Goal: Information Seeking & Learning: Learn about a topic

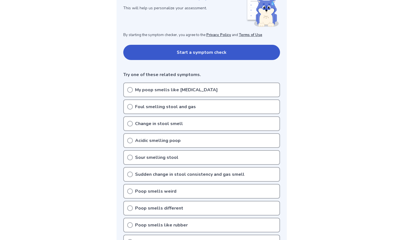
scroll to position [90, 0]
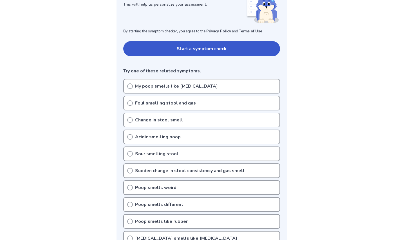
click at [178, 49] on button "Start a symptom check" at bounding box center [201, 48] width 157 height 15
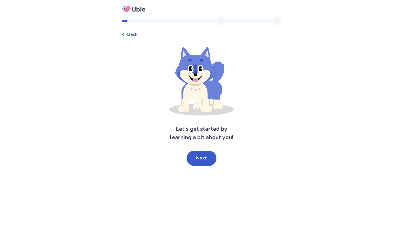
click at [201, 157] on button "Next" at bounding box center [202, 158] width 30 height 15
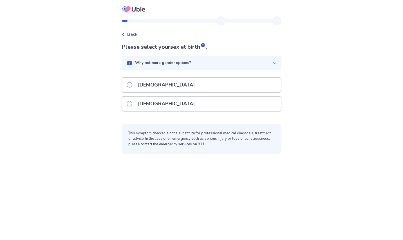
click at [184, 102] on div "Female" at bounding box center [201, 104] width 159 height 14
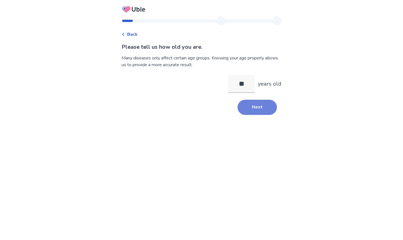
type input "**"
click at [251, 111] on button "Next" at bounding box center [257, 107] width 39 height 15
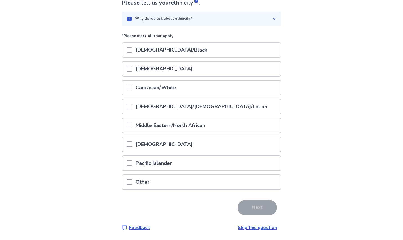
scroll to position [44, 0]
click at [132, 89] on span at bounding box center [130, 88] width 6 height 6
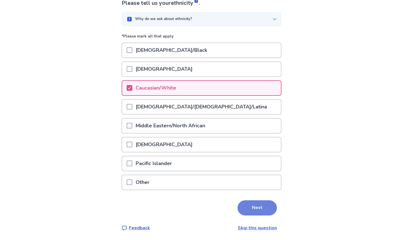
click at [253, 209] on button "Next" at bounding box center [257, 207] width 39 height 15
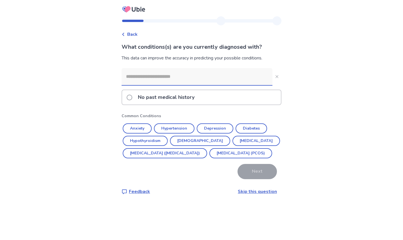
click at [138, 79] on input at bounding box center [197, 76] width 151 height 17
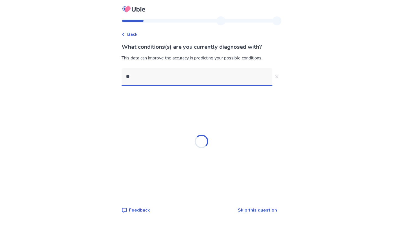
type input "*"
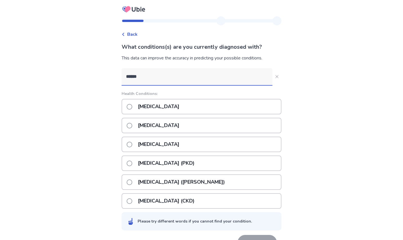
type input "******"
click at [132, 142] on span at bounding box center [130, 145] width 6 height 6
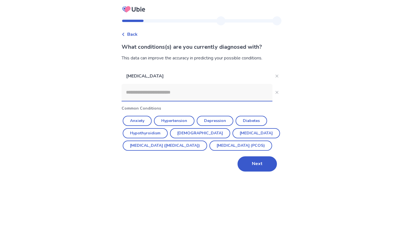
click at [138, 95] on input at bounding box center [197, 92] width 151 height 17
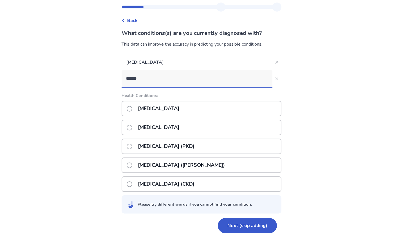
scroll to position [14, 0]
type input "******"
click at [276, 77] on icon "Close" at bounding box center [277, 78] width 3 height 3
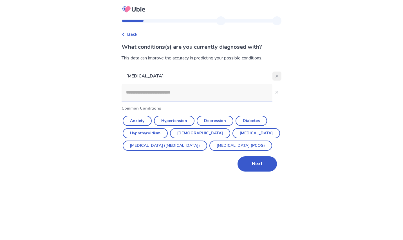
scroll to position [0, 0]
click at [184, 95] on input at bounding box center [197, 92] width 151 height 17
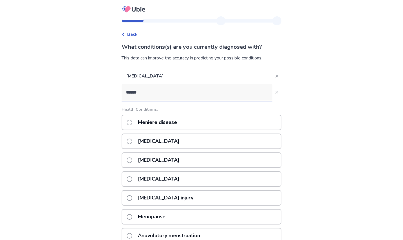
type input "******"
click at [132, 122] on span at bounding box center [130, 123] width 6 height 6
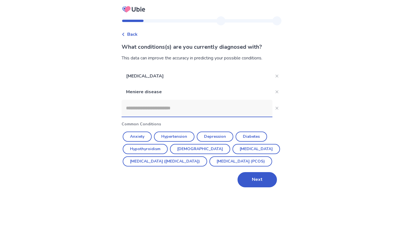
click at [133, 110] on input at bounding box center [197, 108] width 151 height 17
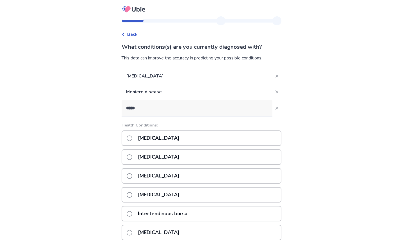
type input "*****"
click at [130, 196] on label "Interstitial cystitis" at bounding box center [155, 195] width 56 height 14
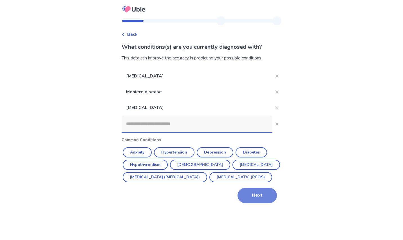
click at [255, 203] on button "Next" at bounding box center [257, 195] width 39 height 15
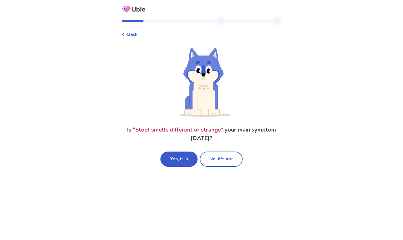
click at [219, 159] on button "No, it's not" at bounding box center [221, 158] width 43 height 15
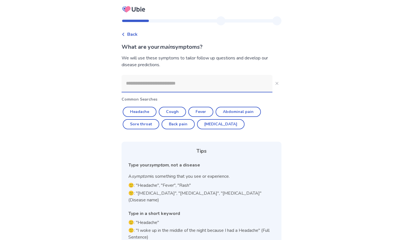
click at [147, 86] on input at bounding box center [197, 83] width 151 height 17
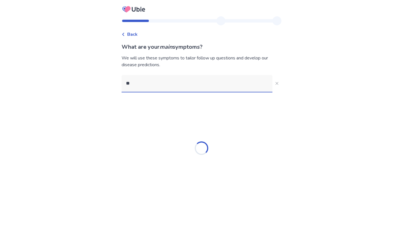
type input "*"
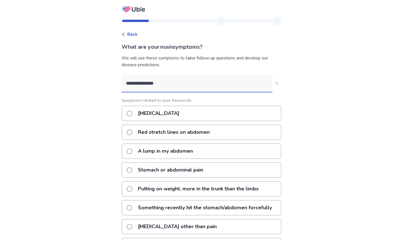
type input "**********"
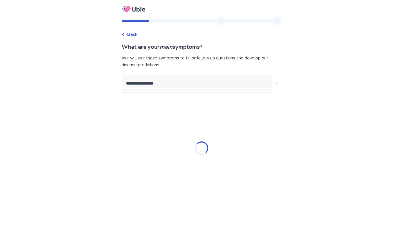
click at [133, 113] on div "Loading..." at bounding box center [202, 148] width 160 height 113
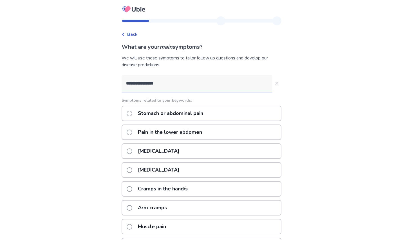
click at [132, 112] on span at bounding box center [130, 114] width 6 height 6
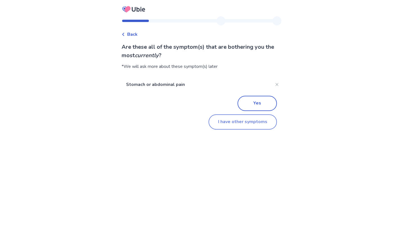
click at [227, 123] on button "I have other symptoms" at bounding box center [243, 121] width 68 height 15
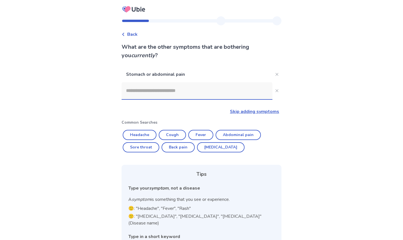
click at [136, 93] on input at bounding box center [197, 90] width 151 height 17
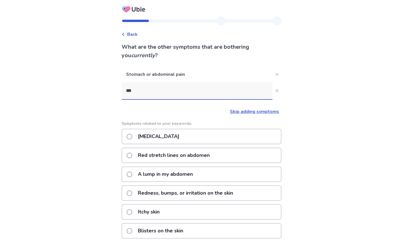
type input "***"
click at [132, 138] on span at bounding box center [130, 137] width 6 height 6
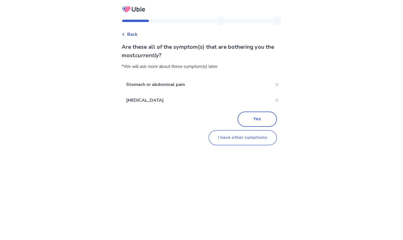
click at [222, 138] on button "I have other symptoms" at bounding box center [243, 137] width 68 height 15
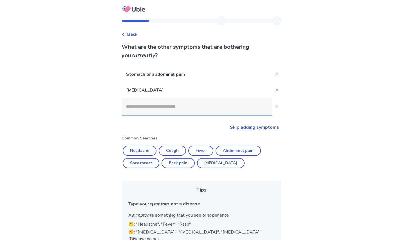
click at [151, 108] on input at bounding box center [197, 106] width 151 height 17
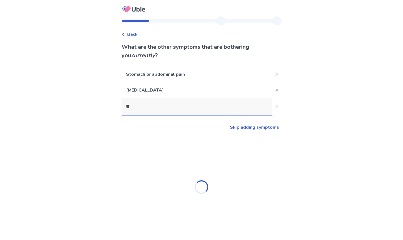
type input "*"
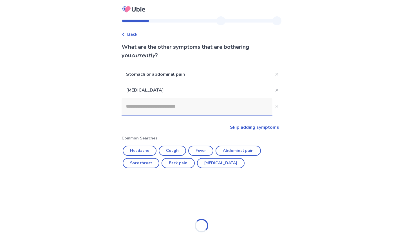
type input "*"
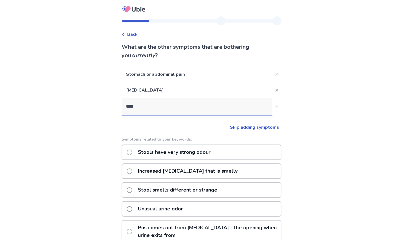
type input "****"
click at [132, 189] on span at bounding box center [130, 190] width 6 height 6
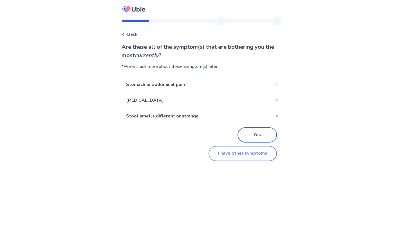
click at [216, 154] on button "I have other symptoms" at bounding box center [243, 153] width 68 height 15
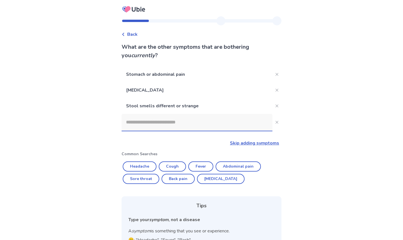
click at [143, 125] on input at bounding box center [197, 122] width 151 height 17
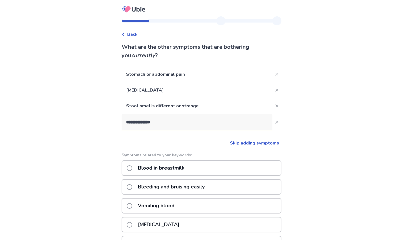
click at [161, 124] on input "**********" at bounding box center [197, 122] width 151 height 17
type input "**********"
click at [132, 225] on span at bounding box center [130, 225] width 6 height 6
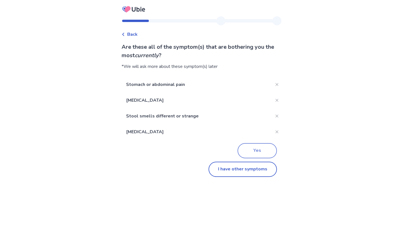
click at [252, 150] on button "Yes" at bounding box center [257, 150] width 39 height 15
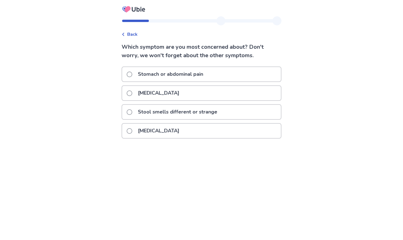
click at [132, 72] on span at bounding box center [130, 75] width 6 height 6
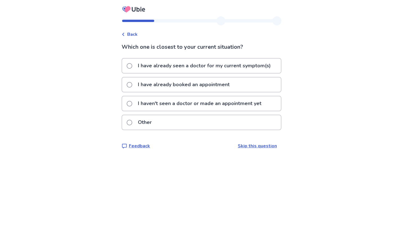
click at [132, 65] on span at bounding box center [130, 66] width 6 height 6
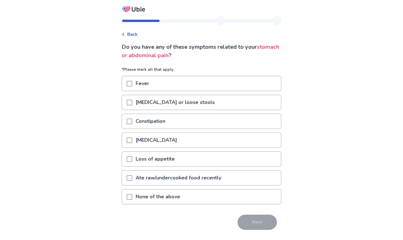
click at [132, 196] on span at bounding box center [130, 197] width 6 height 6
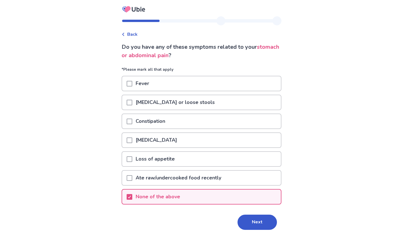
click at [260, 222] on button "Next" at bounding box center [257, 222] width 39 height 15
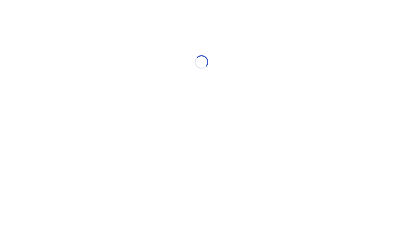
select select "*"
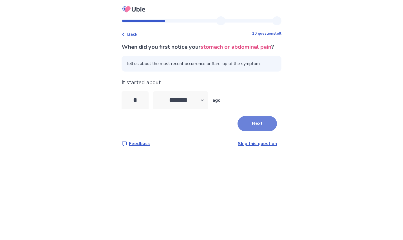
type input "*"
click at [254, 131] on button "Next" at bounding box center [257, 123] width 39 height 15
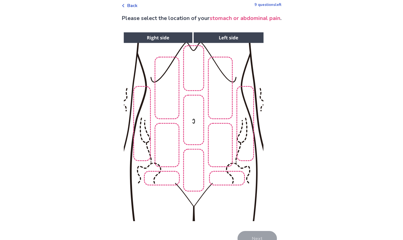
scroll to position [30, 0]
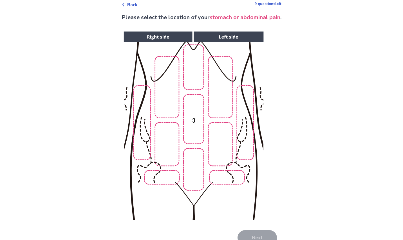
click at [197, 125] on img at bounding box center [194, 125] width 288 height 195
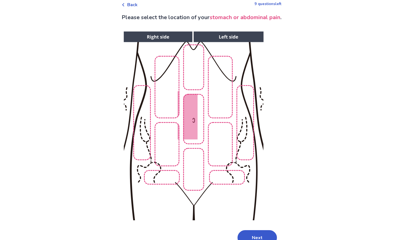
click at [170, 156] on img at bounding box center [194, 125] width 288 height 195
click at [168, 179] on img at bounding box center [194, 125] width 288 height 195
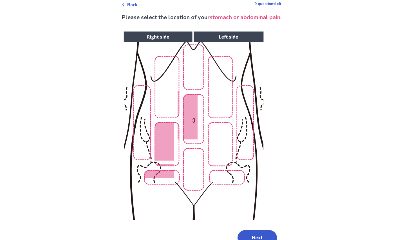
click at [197, 174] on img at bounding box center [194, 125] width 288 height 195
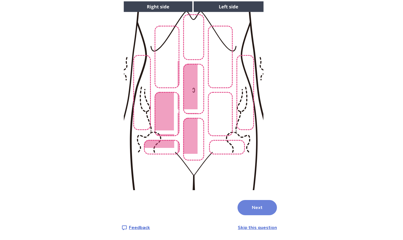
scroll to position [60, 0]
click at [252, 211] on button "Next" at bounding box center [257, 207] width 39 height 15
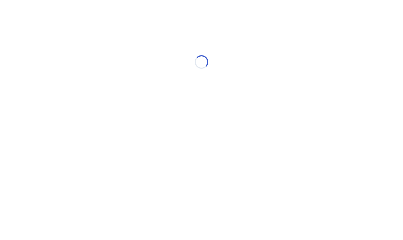
scroll to position [0, 0]
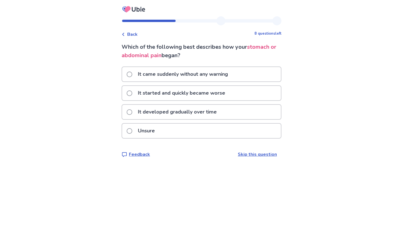
click at [132, 94] on span at bounding box center [130, 93] width 6 height 6
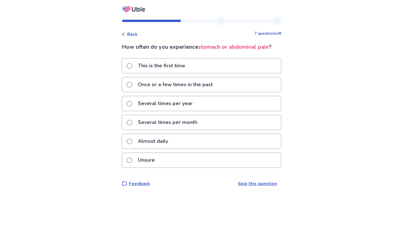
click at [132, 84] on span at bounding box center [130, 85] width 6 height 6
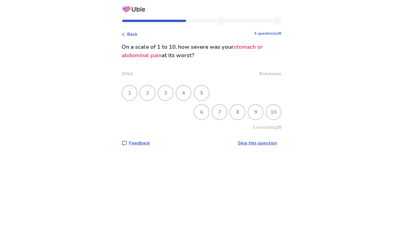
click at [255, 113] on div "9" at bounding box center [255, 112] width 15 height 15
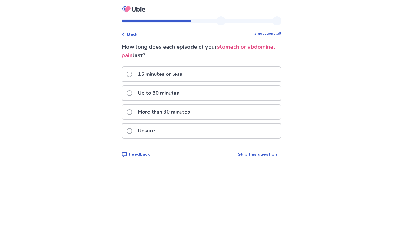
click at [132, 93] on span at bounding box center [130, 93] width 6 height 6
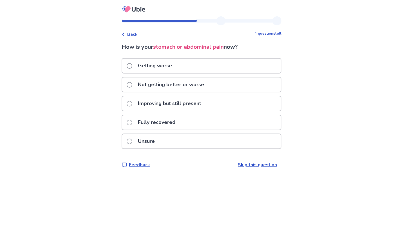
click at [132, 103] on span at bounding box center [130, 104] width 6 height 6
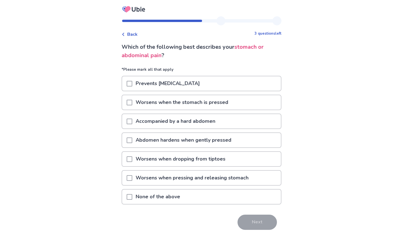
click at [132, 99] on div at bounding box center [130, 102] width 6 height 14
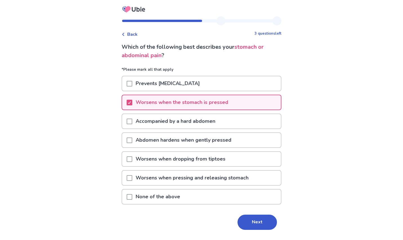
click at [132, 178] on span at bounding box center [130, 178] width 6 height 6
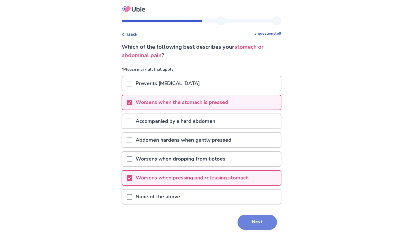
click at [249, 224] on button "Next" at bounding box center [257, 222] width 39 height 15
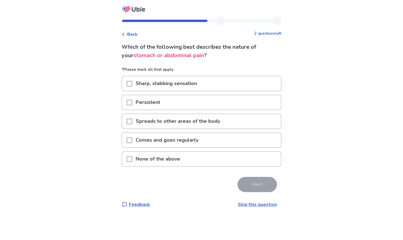
click at [132, 139] on span at bounding box center [130, 140] width 6 height 6
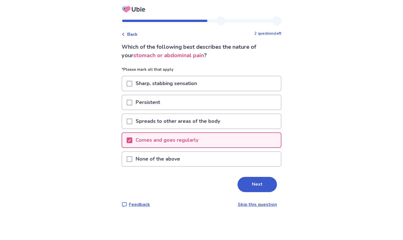
click at [132, 102] on span at bounding box center [130, 103] width 6 height 6
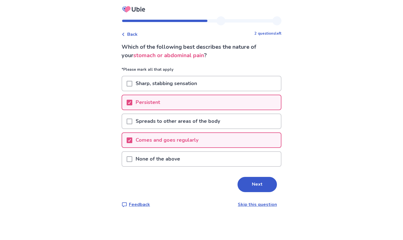
click at [132, 84] on span at bounding box center [130, 84] width 6 height 6
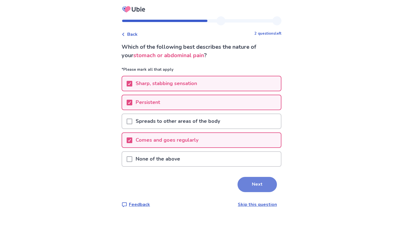
click at [253, 184] on button "Next" at bounding box center [257, 184] width 39 height 15
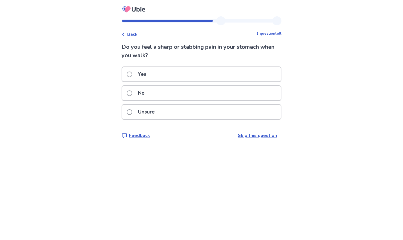
click at [132, 112] on span at bounding box center [130, 112] width 6 height 6
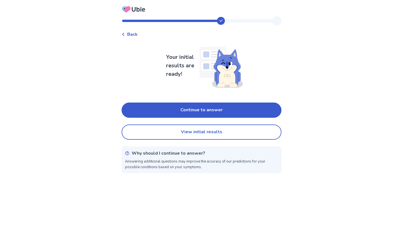
click at [188, 130] on button "View initial results" at bounding box center [202, 131] width 160 height 15
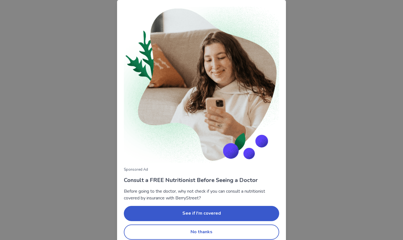
scroll to position [6, 0]
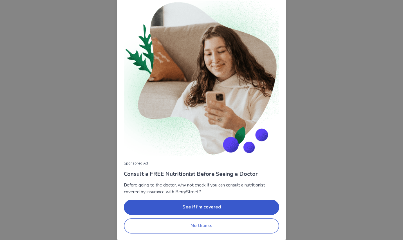
click at [189, 227] on button "No thanks" at bounding box center [201, 225] width 155 height 15
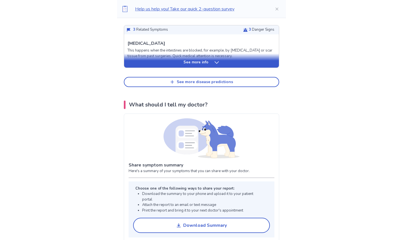
scroll to position [139, 0]
